Goal: Information Seeking & Learning: Find contact information

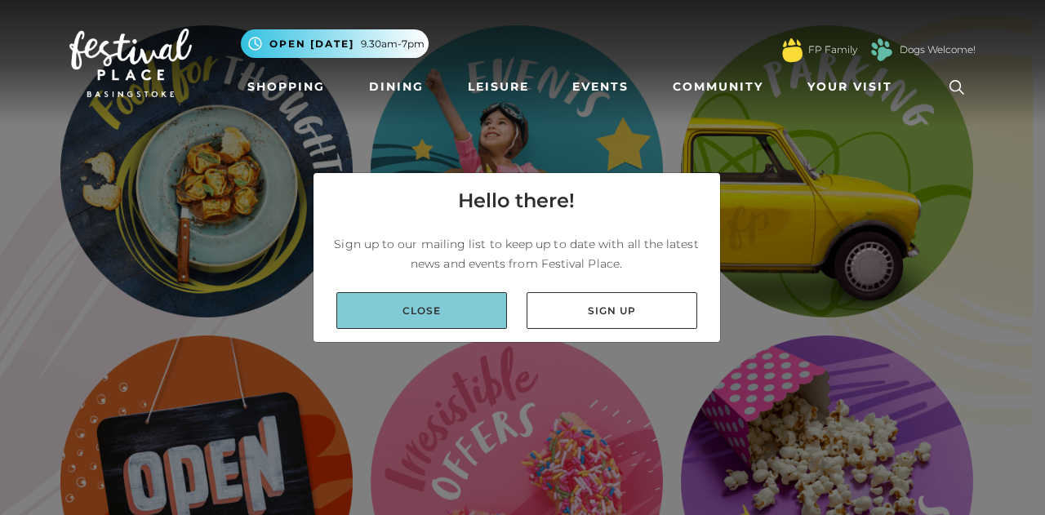
click at [426, 306] on link "Close" at bounding box center [421, 310] width 171 height 37
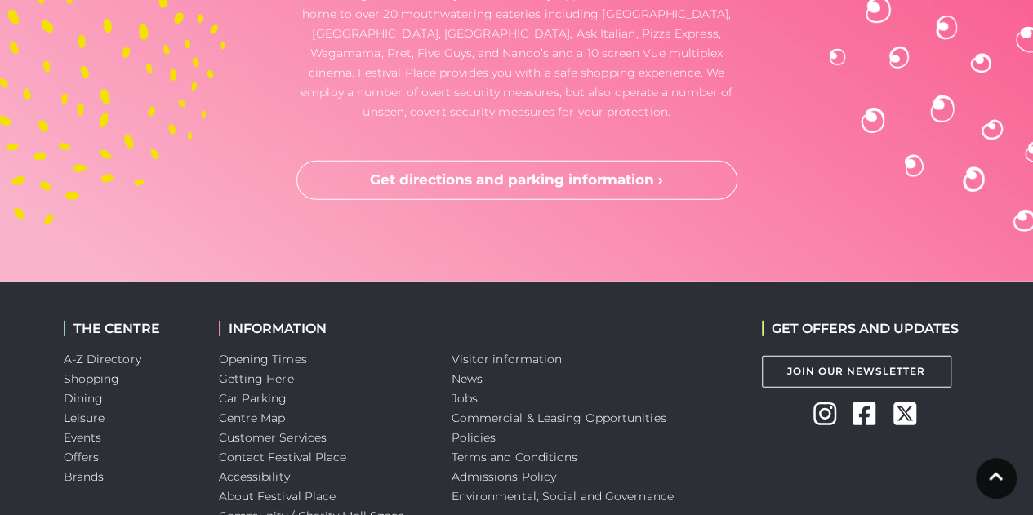
scroll to position [2406, 0]
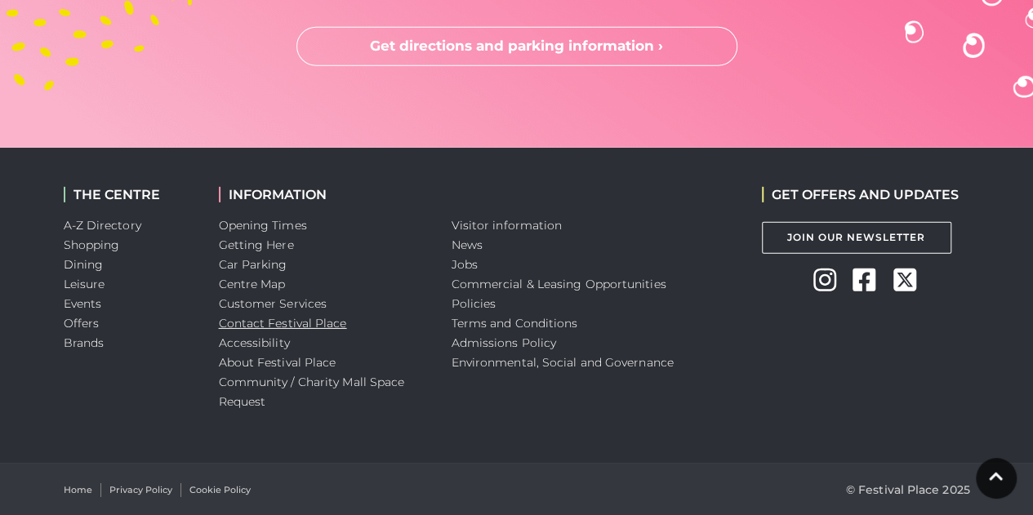
click at [260, 327] on link "Contact Festival Place" at bounding box center [283, 323] width 128 height 15
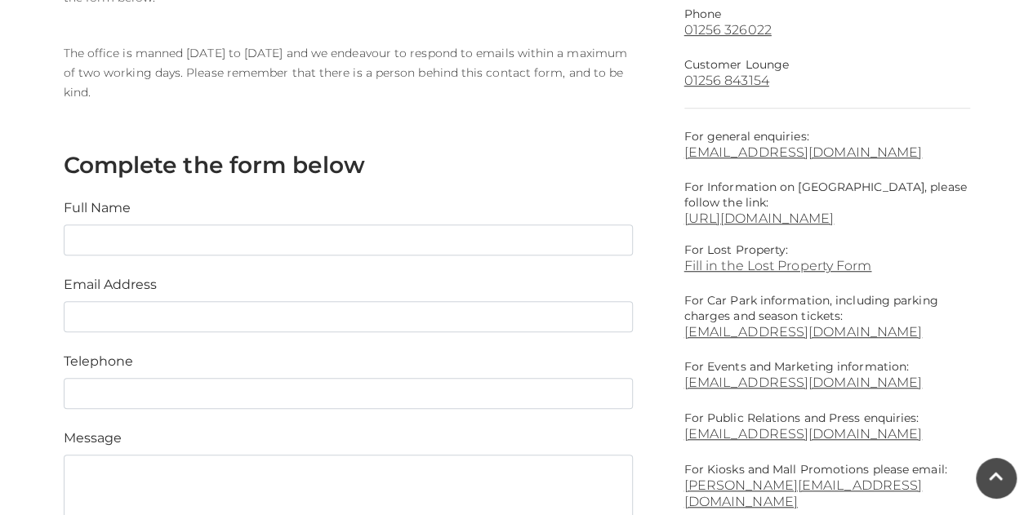
scroll to position [607, 0]
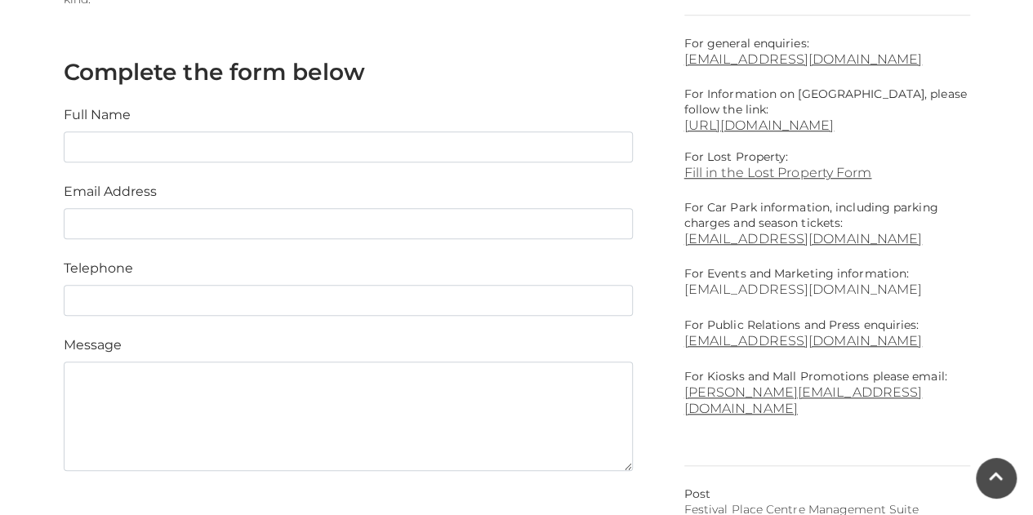
drag, startPoint x: 898, startPoint y: 287, endPoint x: 684, endPoint y: 287, distance: 214.0
click at [684, 287] on p "For Events and Marketing information: [EMAIL_ADDRESS][DOMAIN_NAME]" at bounding box center [827, 282] width 286 height 32
copy link "[EMAIL_ADDRESS][DOMAIN_NAME]"
